Goal: Task Accomplishment & Management: Manage account settings

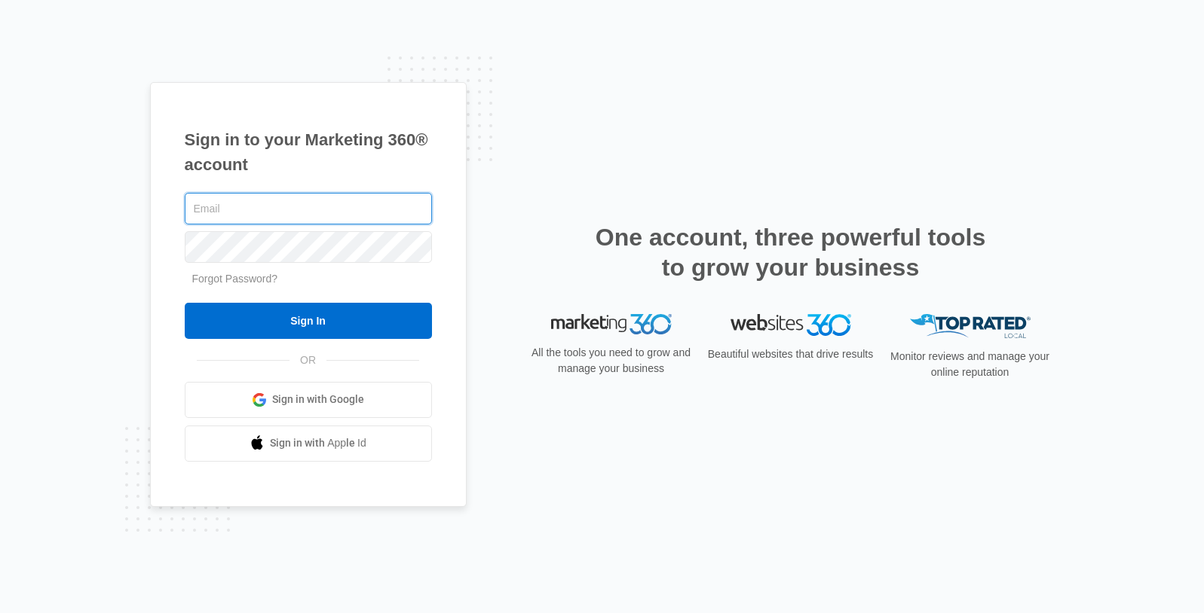
click at [380, 218] on input "text" at bounding box center [308, 209] width 247 height 32
click at [0, 494] on com-1password-button at bounding box center [0, 613] width 0 height 0
type input "amelia@sustainwithme.com"
